Goal: Task Accomplishment & Management: Manage account settings

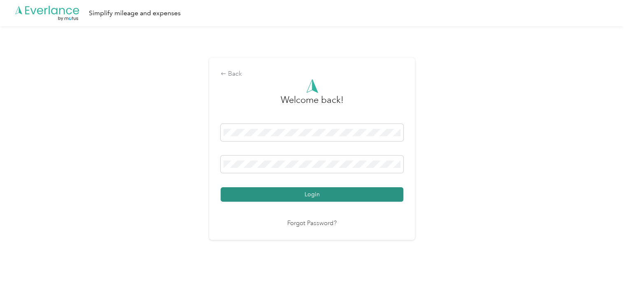
click at [260, 187] on button "Login" at bounding box center [312, 194] width 183 height 14
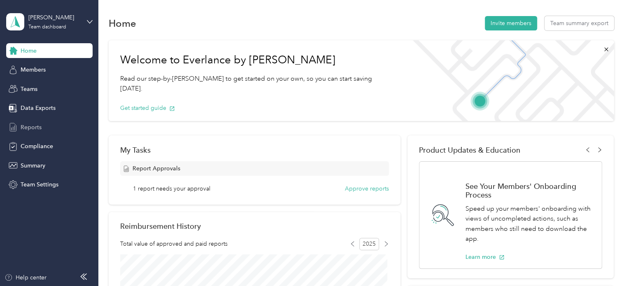
click at [41, 127] on div "Reports" at bounding box center [49, 127] width 86 height 15
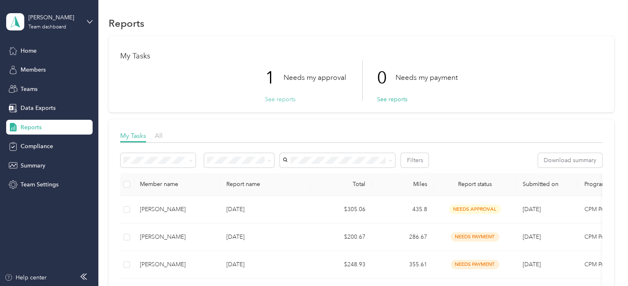
click at [278, 99] on button "See reports" at bounding box center [280, 99] width 30 height 9
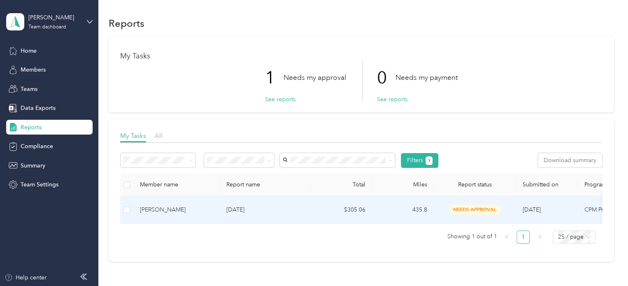
click at [261, 212] on p "[DATE]" at bounding box center [264, 209] width 77 height 9
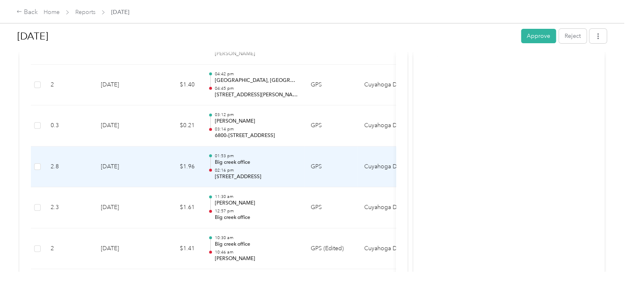
scroll to position [1625, 0]
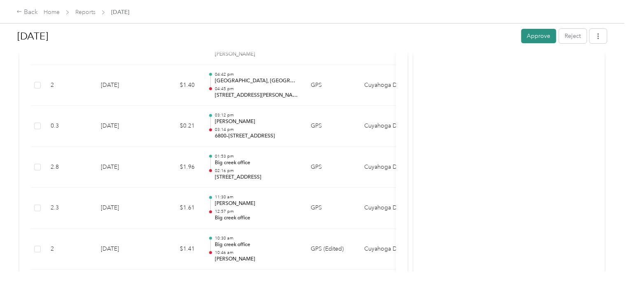
click at [528, 36] on button "Approve" at bounding box center [538, 36] width 35 height 14
